Goal: Task Accomplishment & Management: Manage account settings

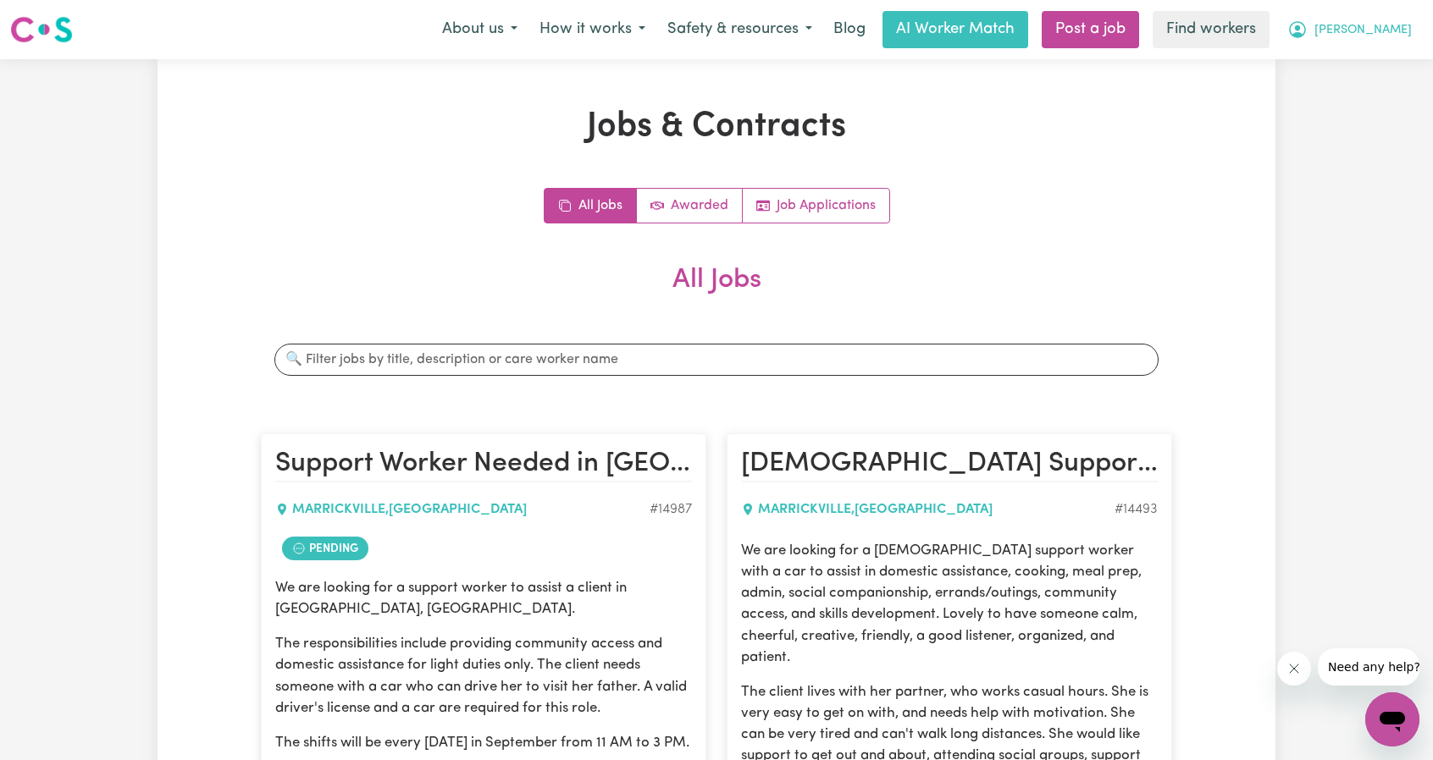
click at [1406, 19] on button "Angela" at bounding box center [1349, 30] width 146 height 36
click at [1370, 95] on link "Logout" at bounding box center [1355, 97] width 134 height 32
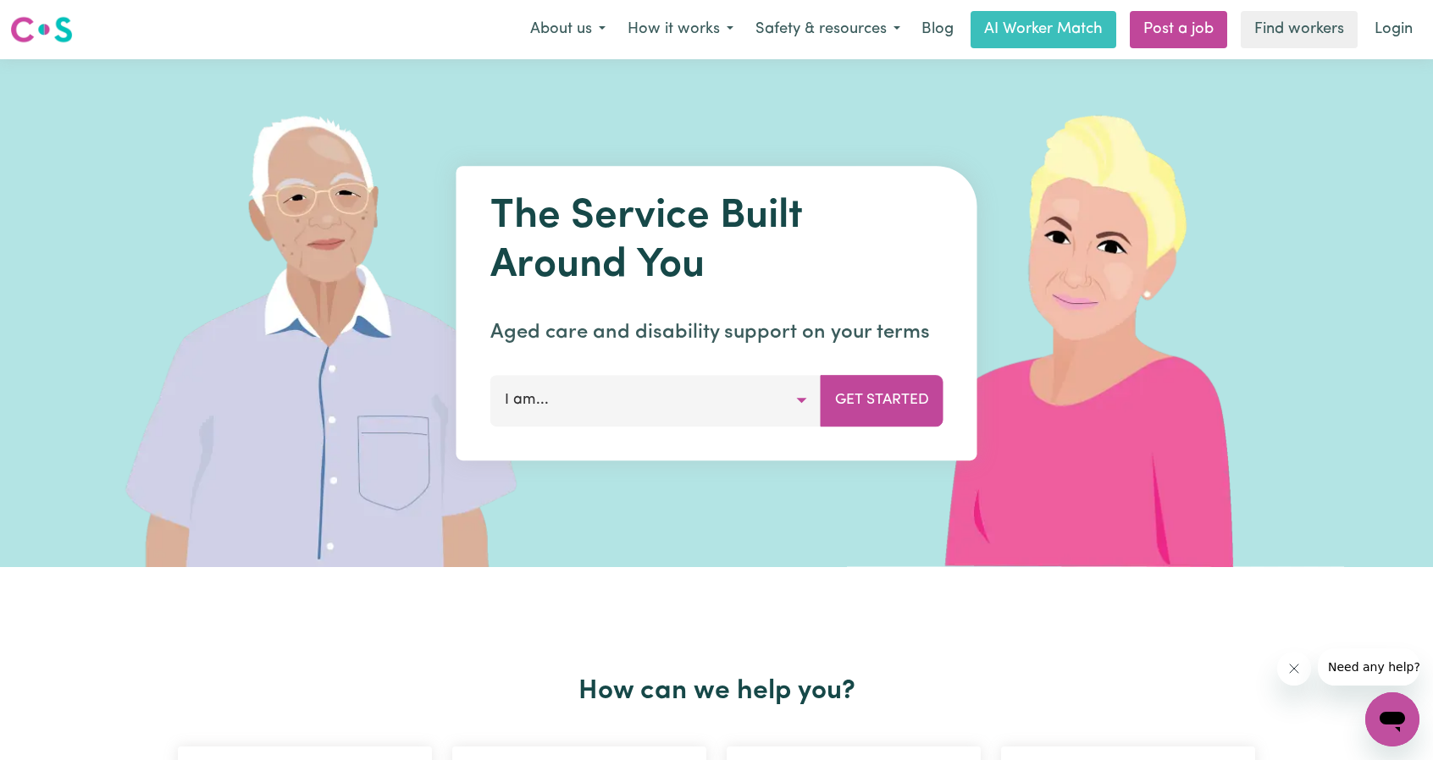
click at [1396, 27] on link "Login" at bounding box center [1393, 29] width 58 height 37
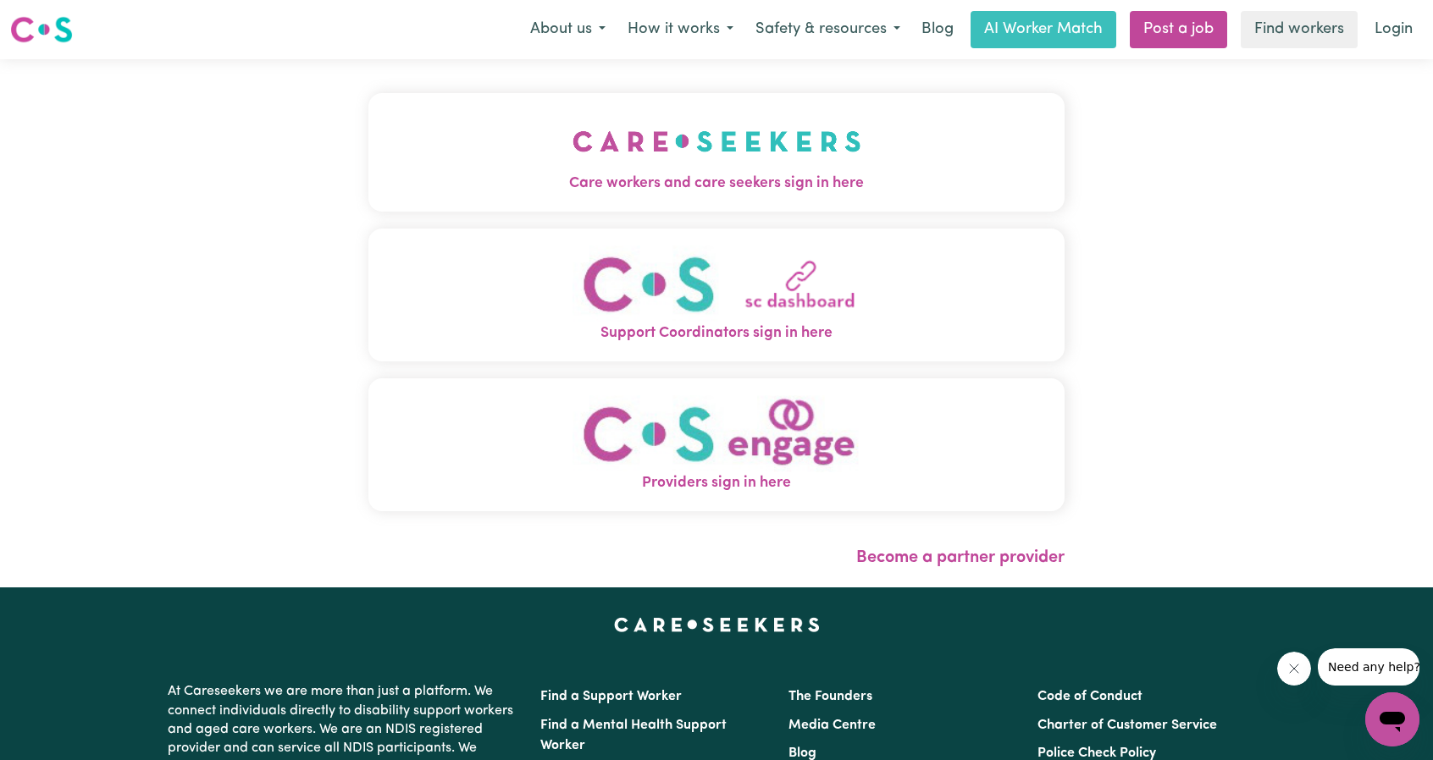
click at [421, 208] on button "Care workers and care seekers sign in here" at bounding box center [716, 152] width 696 height 119
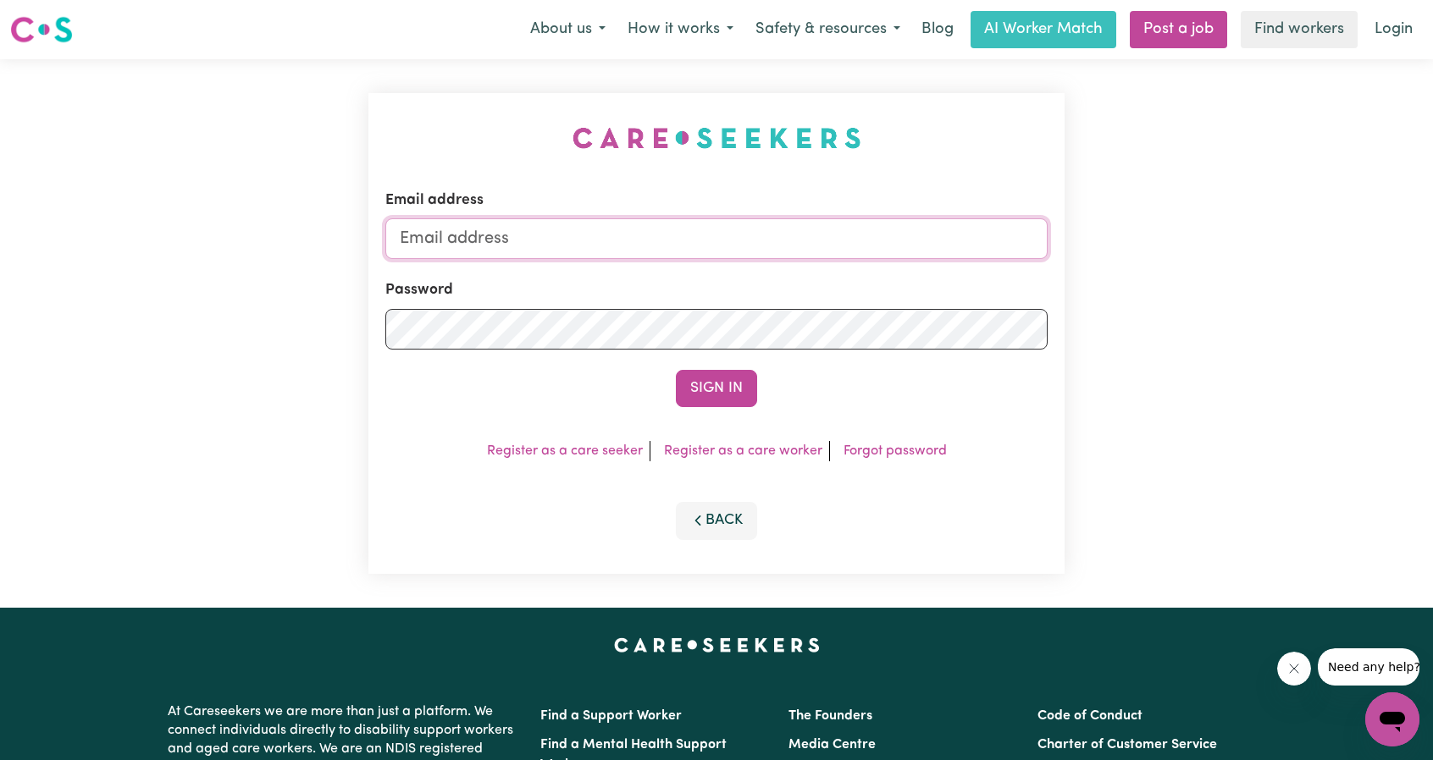
click at [617, 241] on input "Email address" at bounding box center [716, 238] width 662 height 41
drag, startPoint x: 488, startPoint y: 241, endPoint x: 957, endPoint y: 304, distance: 473.3
click at [951, 304] on form "Email address superuser~ethan@careseekers.com.au Password Sign In" at bounding box center [716, 299] width 662 height 218
type input "superuser~tiffinybeamish@careseekers.com.au"
click at [720, 392] on button "Sign In" at bounding box center [716, 388] width 81 height 37
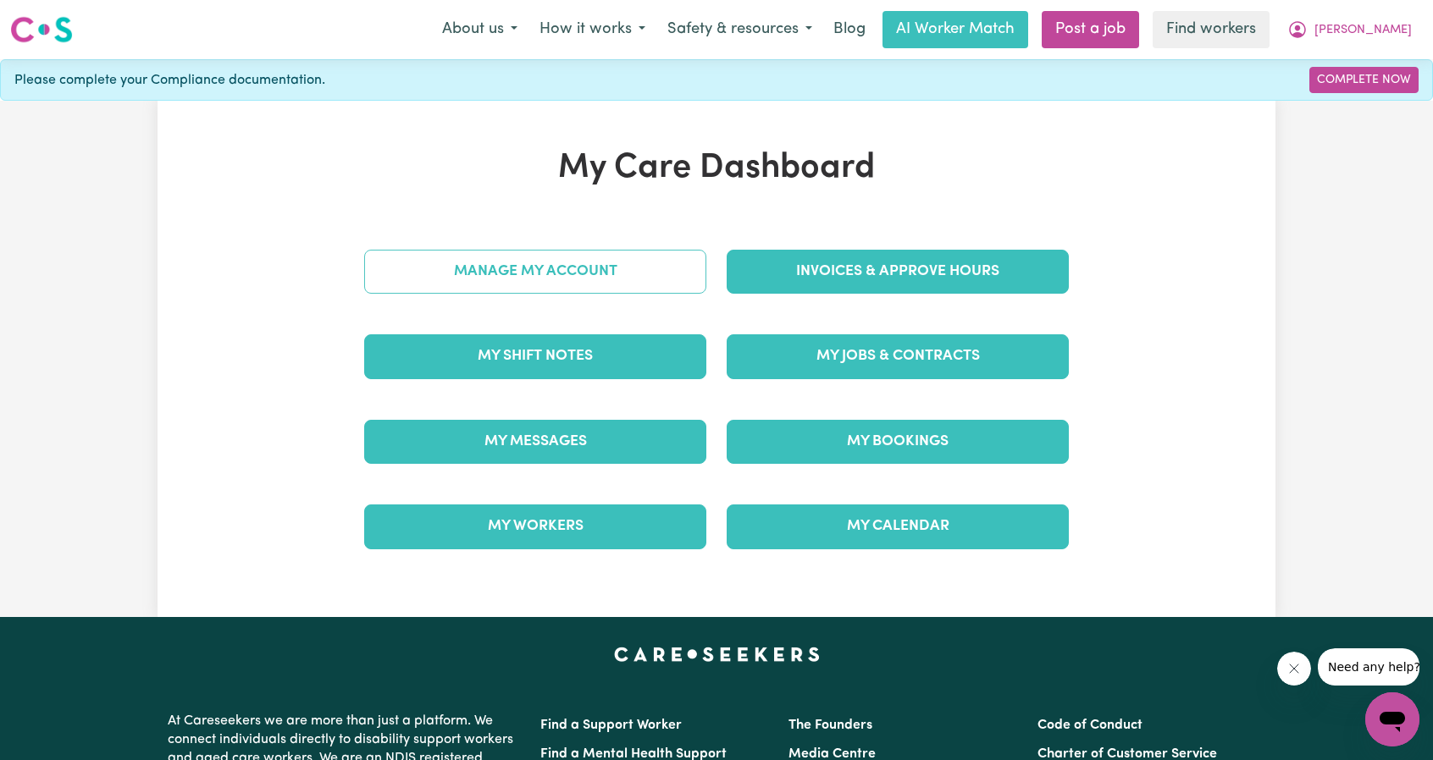
click at [440, 269] on link "Manage My Account" at bounding box center [535, 272] width 342 height 44
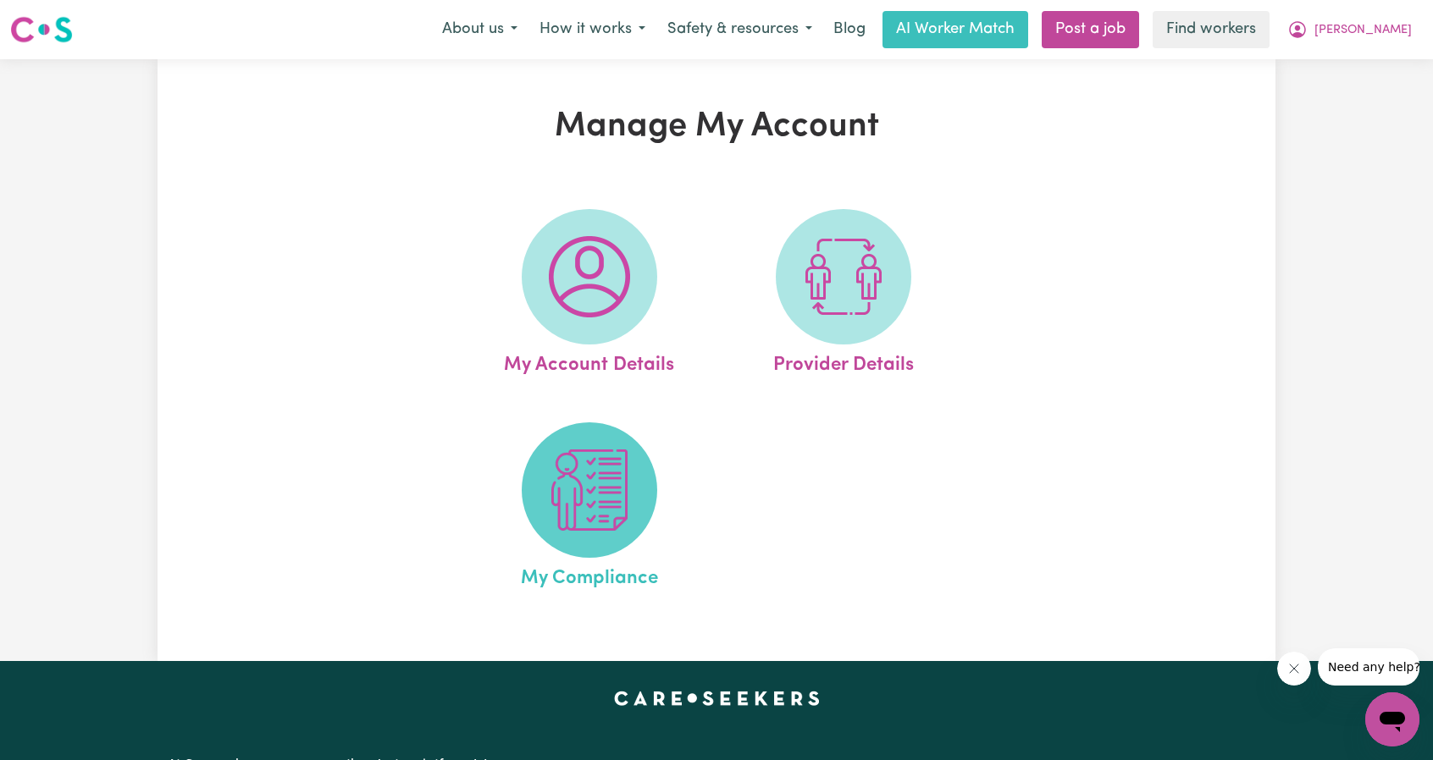
click at [555, 548] on span at bounding box center [589, 490] width 135 height 135
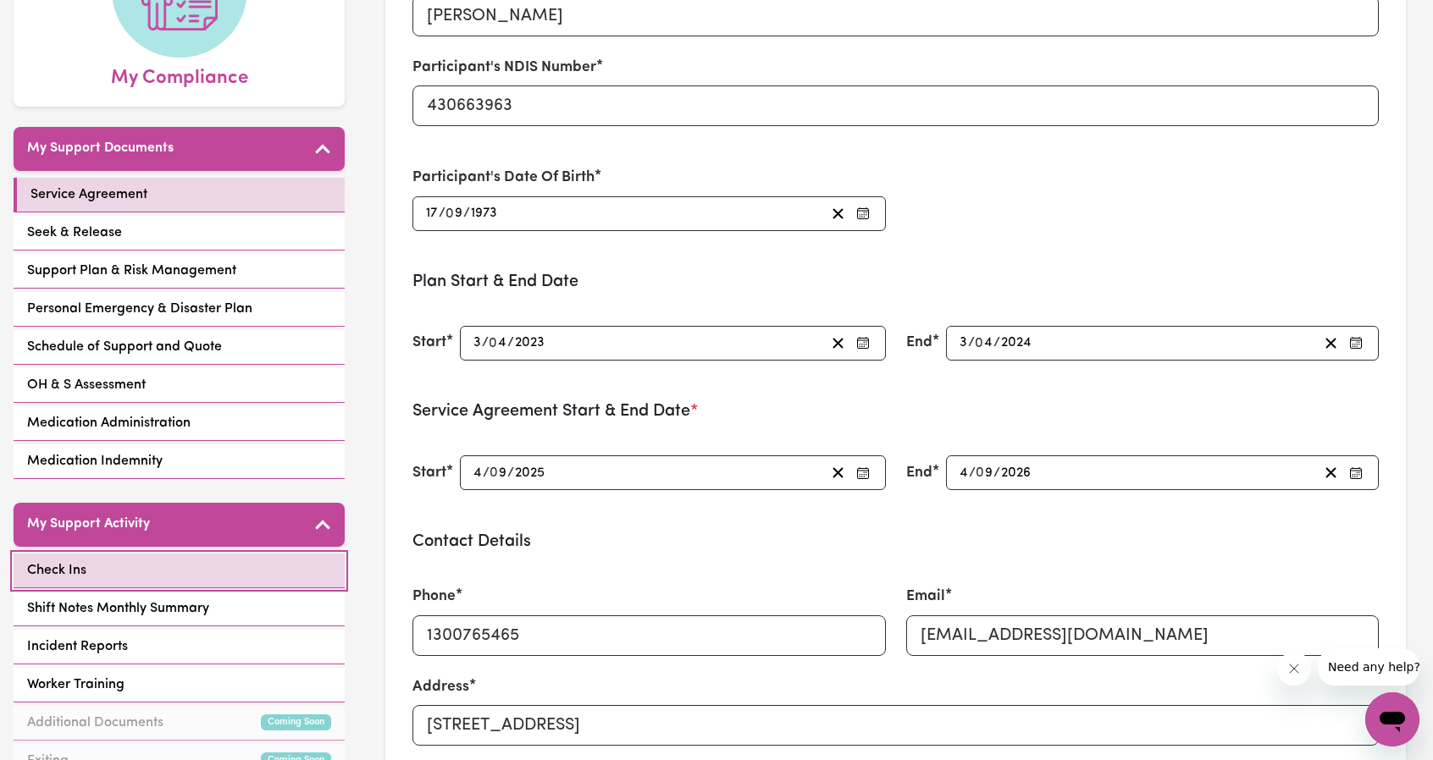
click at [191, 574] on link "Check Ins" at bounding box center [179, 571] width 331 height 35
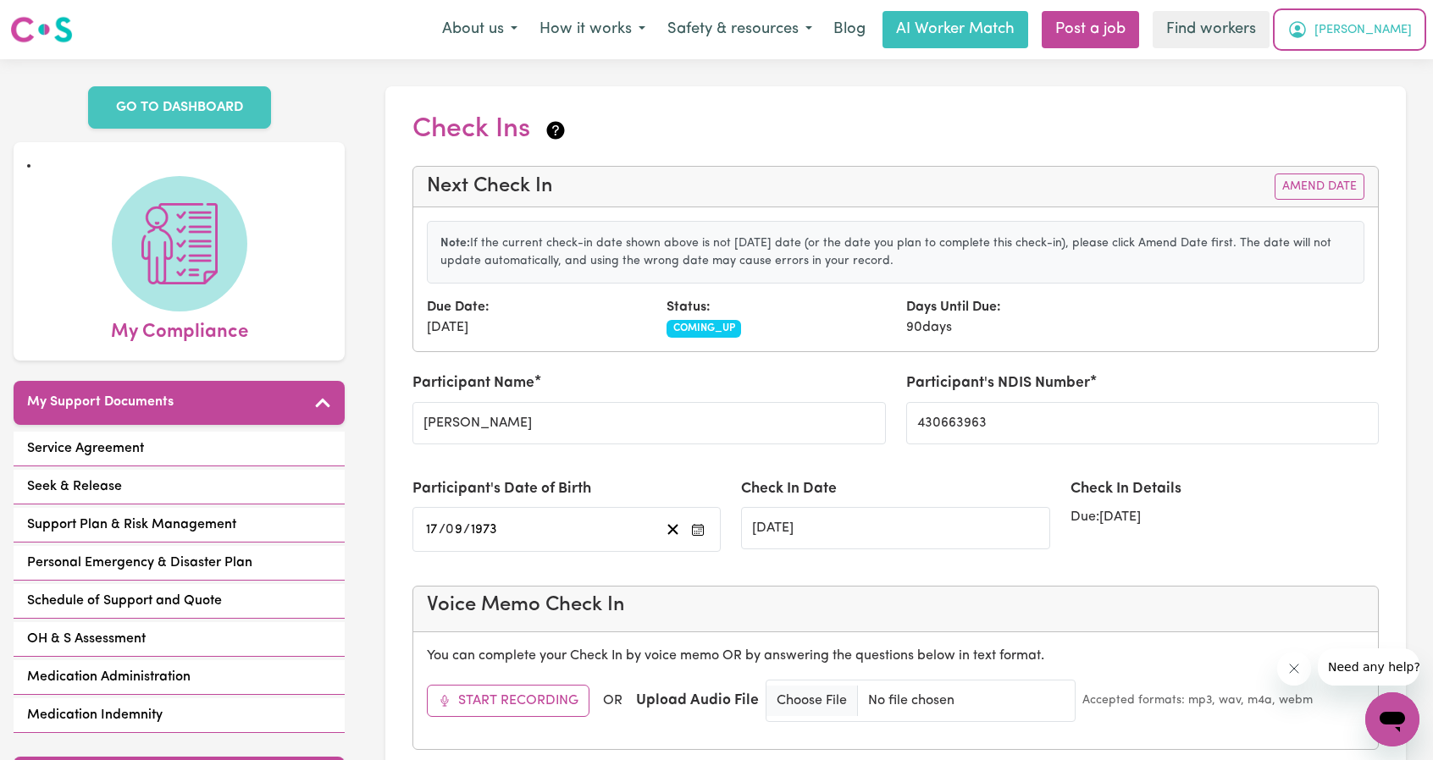
click at [1401, 43] on button "Tiffiny" at bounding box center [1349, 30] width 146 height 36
click at [1368, 86] on link "Logout" at bounding box center [1355, 97] width 134 height 32
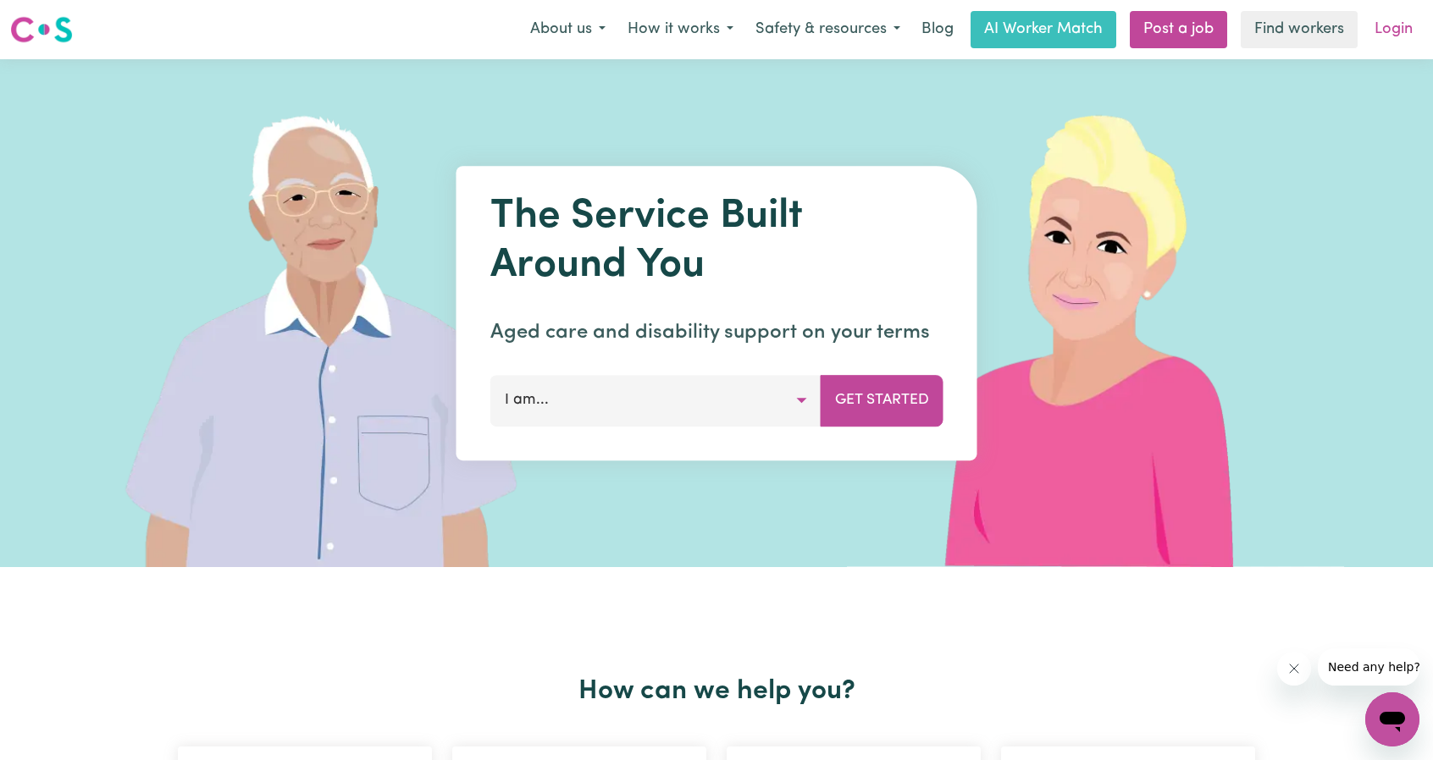
click at [1407, 35] on link "Login" at bounding box center [1393, 29] width 58 height 37
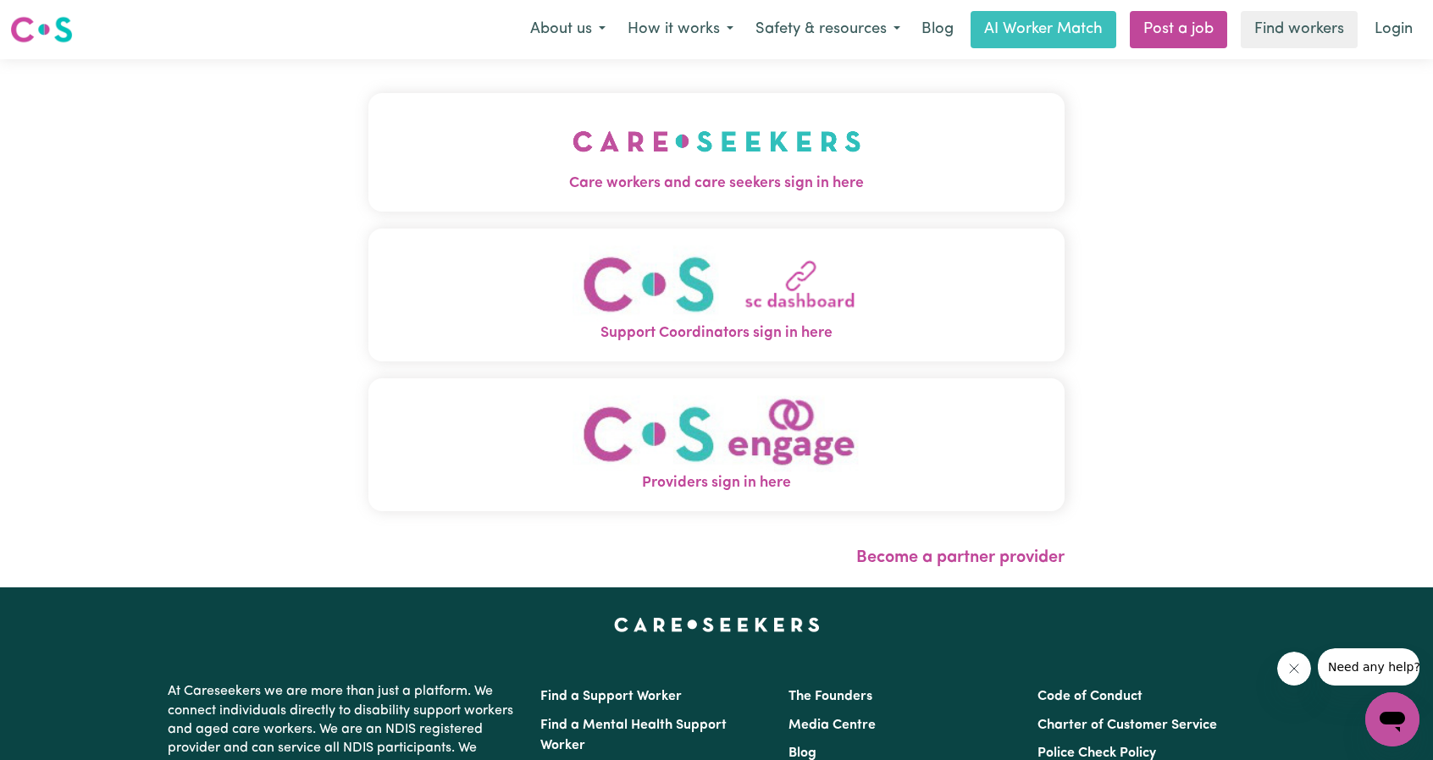
click at [930, 176] on span "Care workers and care seekers sign in here" at bounding box center [716, 184] width 696 height 22
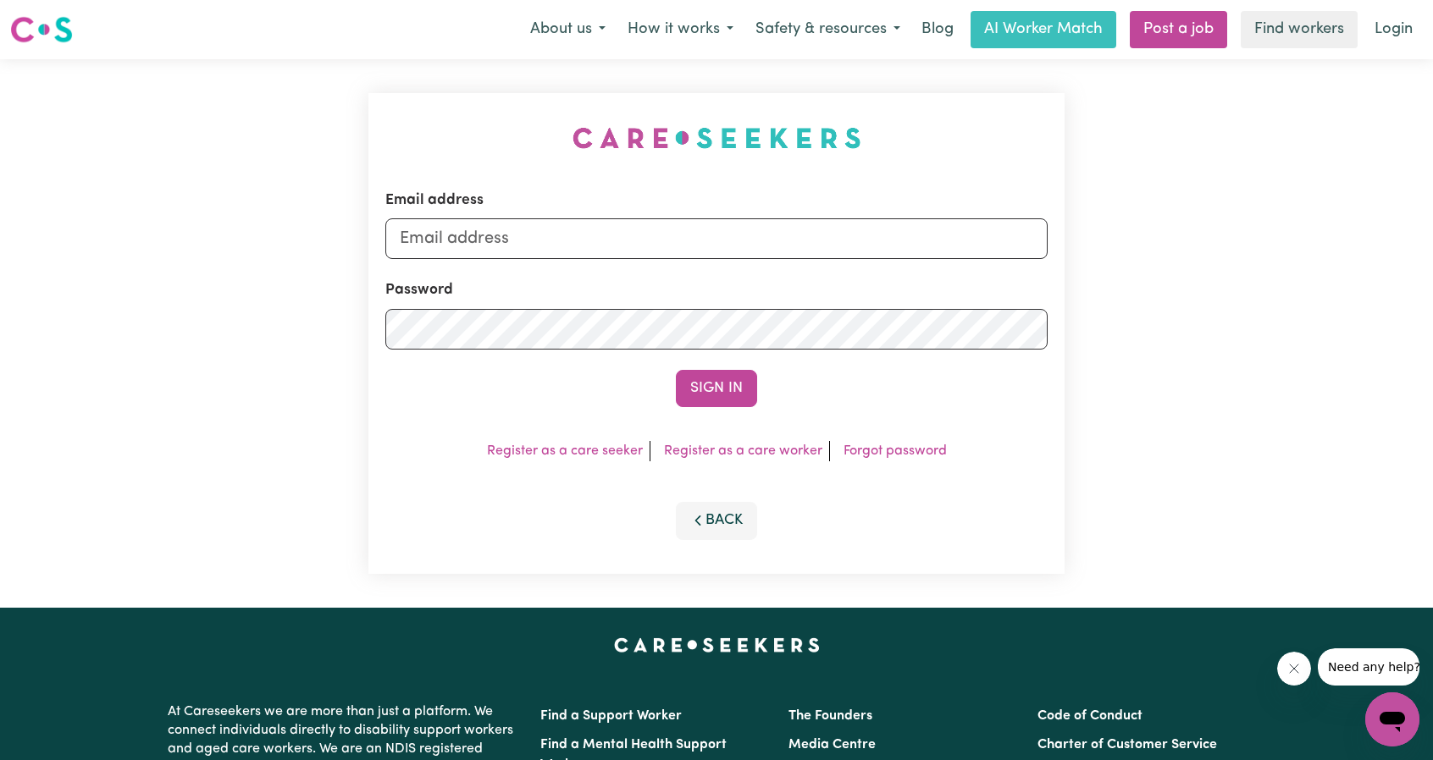
click at [651, 267] on form "Email address Password Sign In" at bounding box center [716, 299] width 662 height 218
click at [649, 247] on input "Email address" at bounding box center [716, 238] width 662 height 41
drag, startPoint x: 488, startPoint y: 241, endPoint x: 874, endPoint y: 260, distance: 386.6
click at [858, 257] on input "superuser~ethan@careseekers.com.au" at bounding box center [716, 238] width 662 height 41
type input "superuser~cherylbaileyMSS@careseekers.com.au"
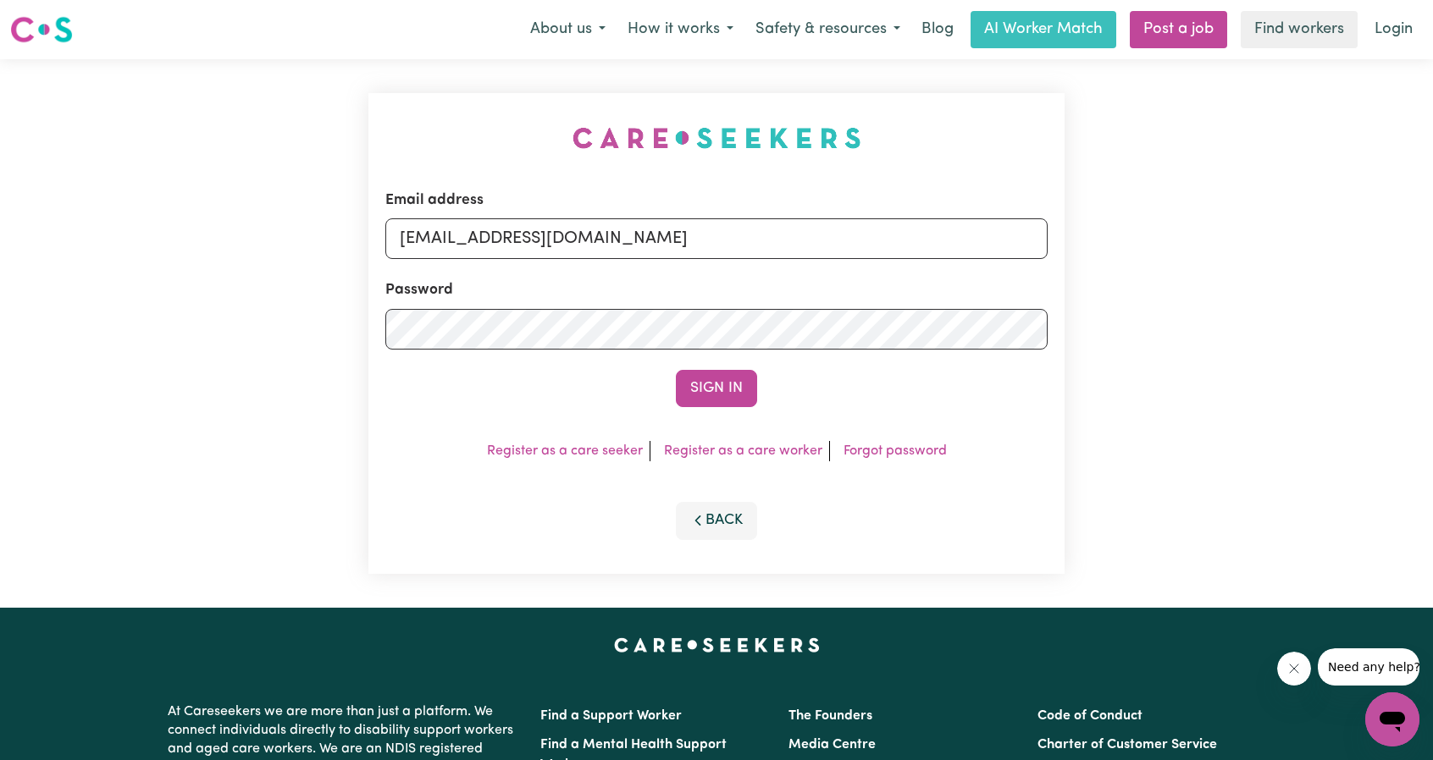
click at [716, 367] on form "Email address superuser~cherylbaileyMSS@careseekers.com.au Password Sign In" at bounding box center [716, 299] width 662 height 218
click at [712, 383] on button "Sign In" at bounding box center [716, 388] width 81 height 37
